Goal: Information Seeking & Learning: Find specific fact

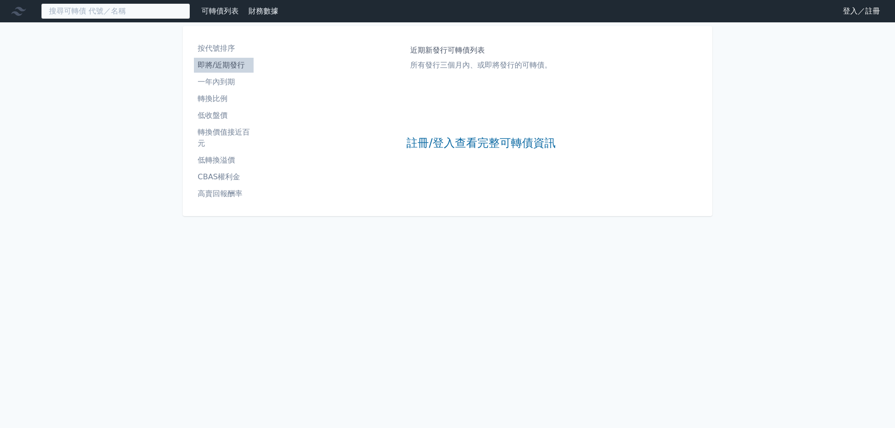
click at [69, 10] on input at bounding box center [115, 11] width 149 height 16
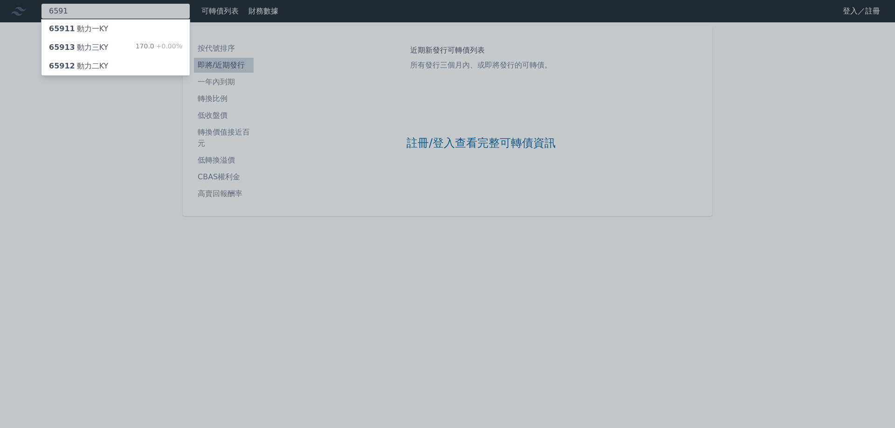
type input "6591"
click at [103, 48] on div "65913 動力[GEOGRAPHIC_DATA]" at bounding box center [78, 47] width 59 height 11
